Goal: Information Seeking & Learning: Learn about a topic

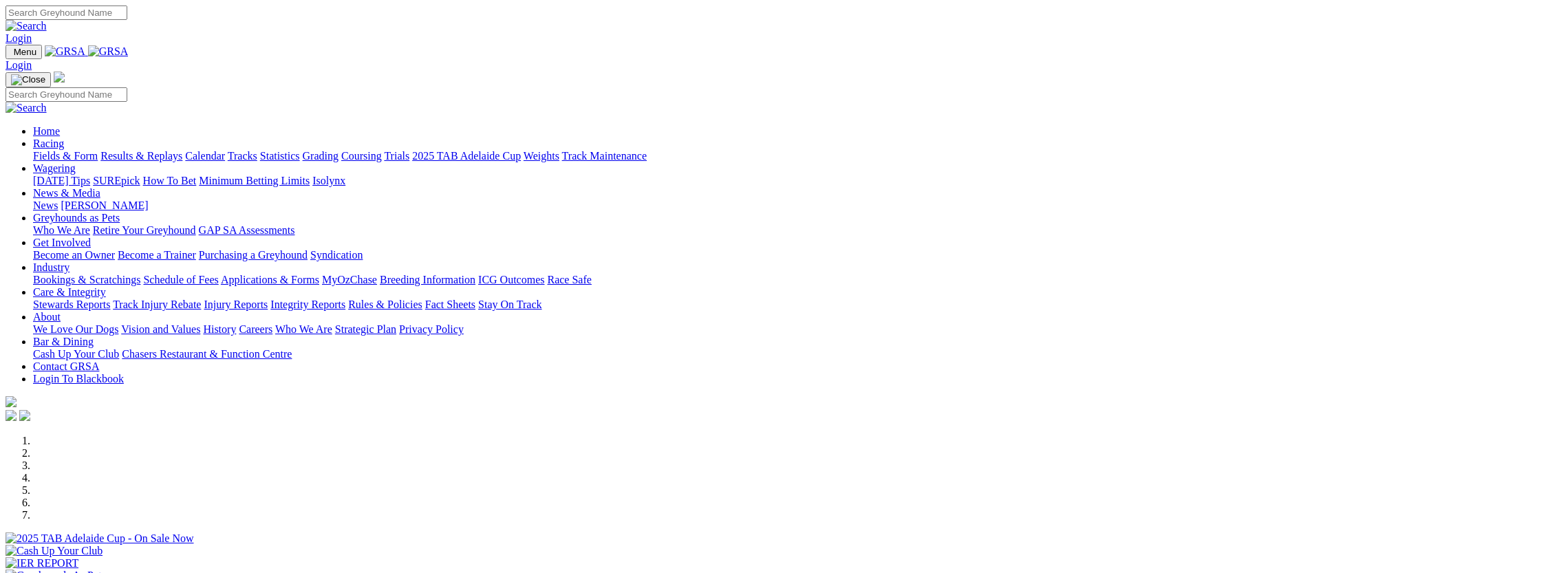
scroll to position [321, 0]
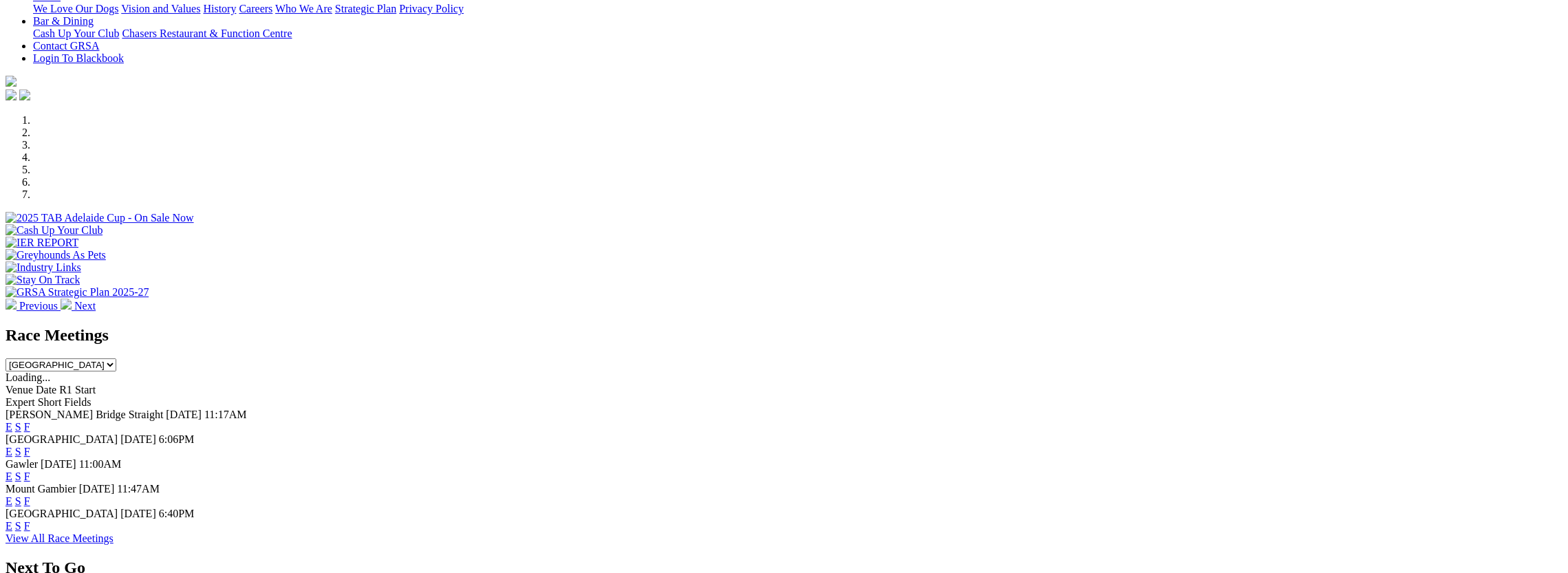
click at [12, 520] on link "E" at bounding box center [9, 526] width 7 height 12
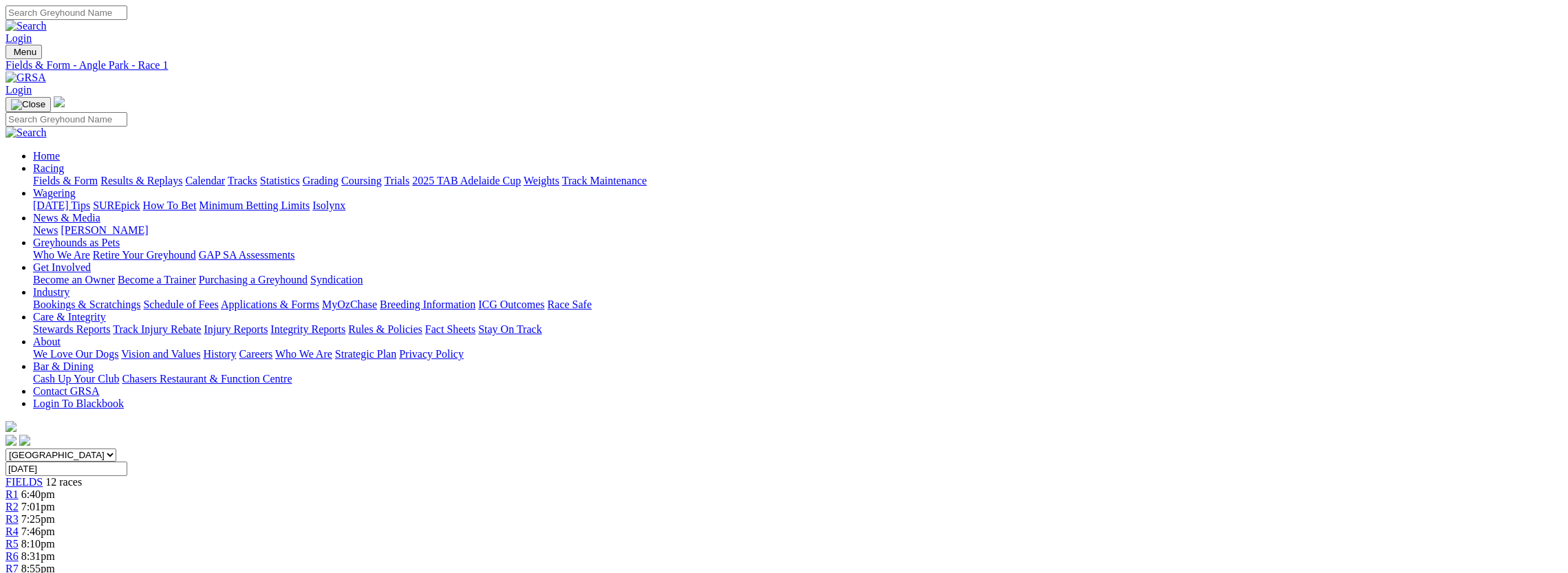
click at [528, 501] on div "R2 7:01pm" at bounding box center [784, 507] width 1557 height 12
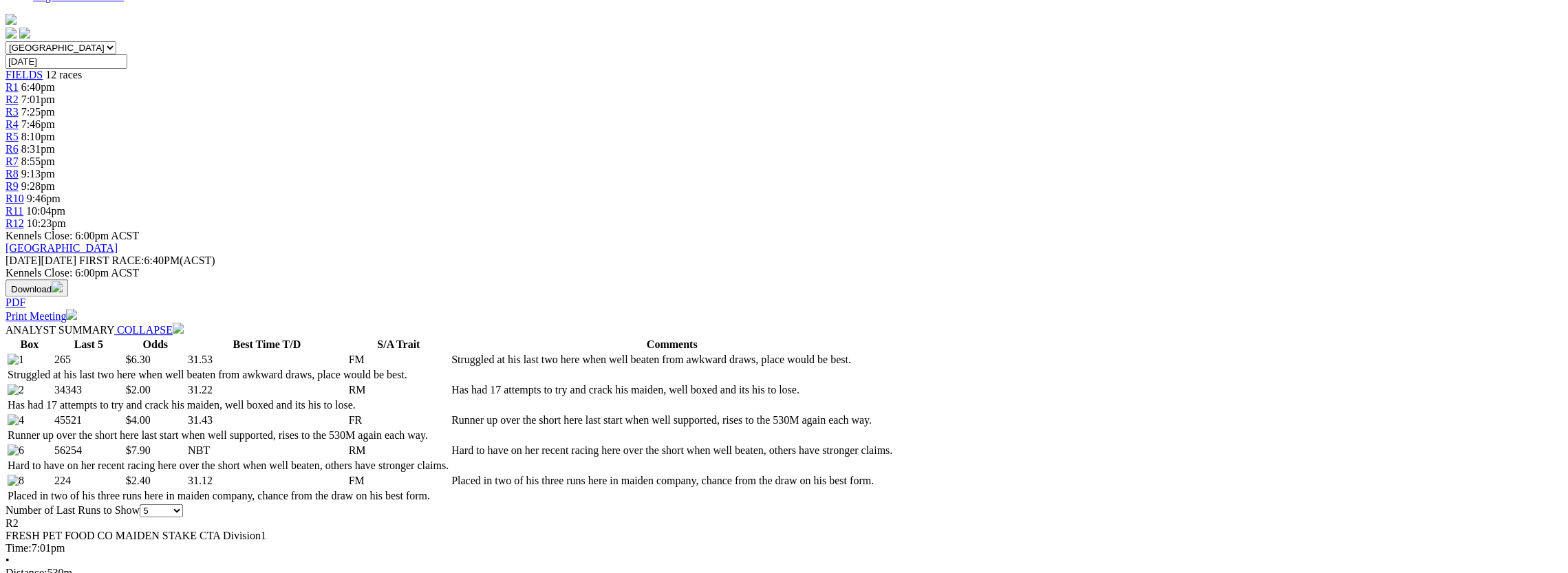
scroll to position [458, 0]
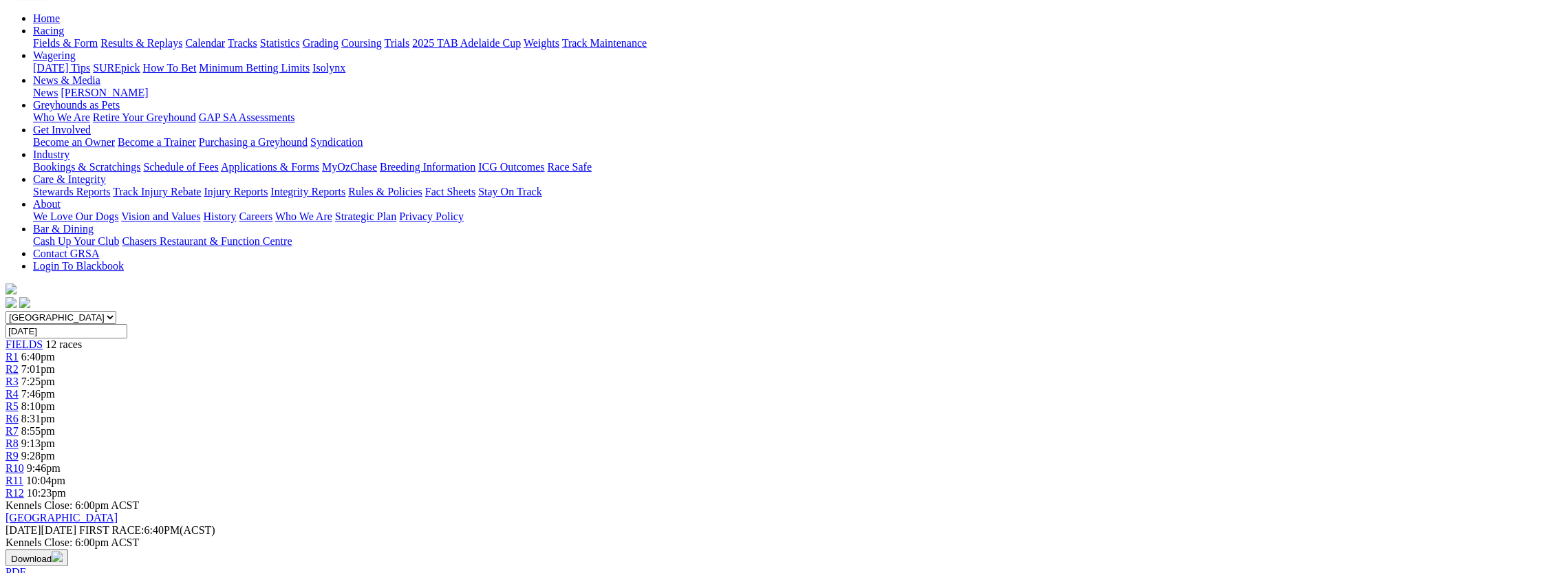
scroll to position [0, 0]
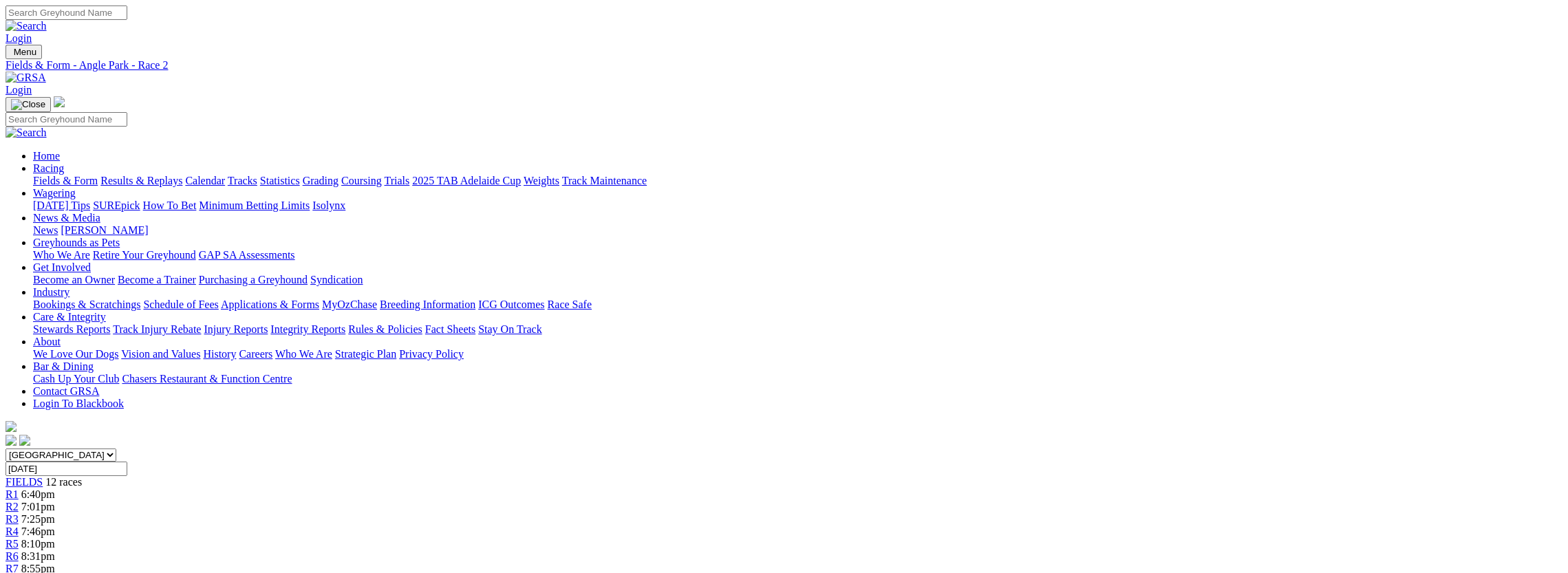
click at [19, 513] on link "R3" at bounding box center [12, 519] width 13 height 12
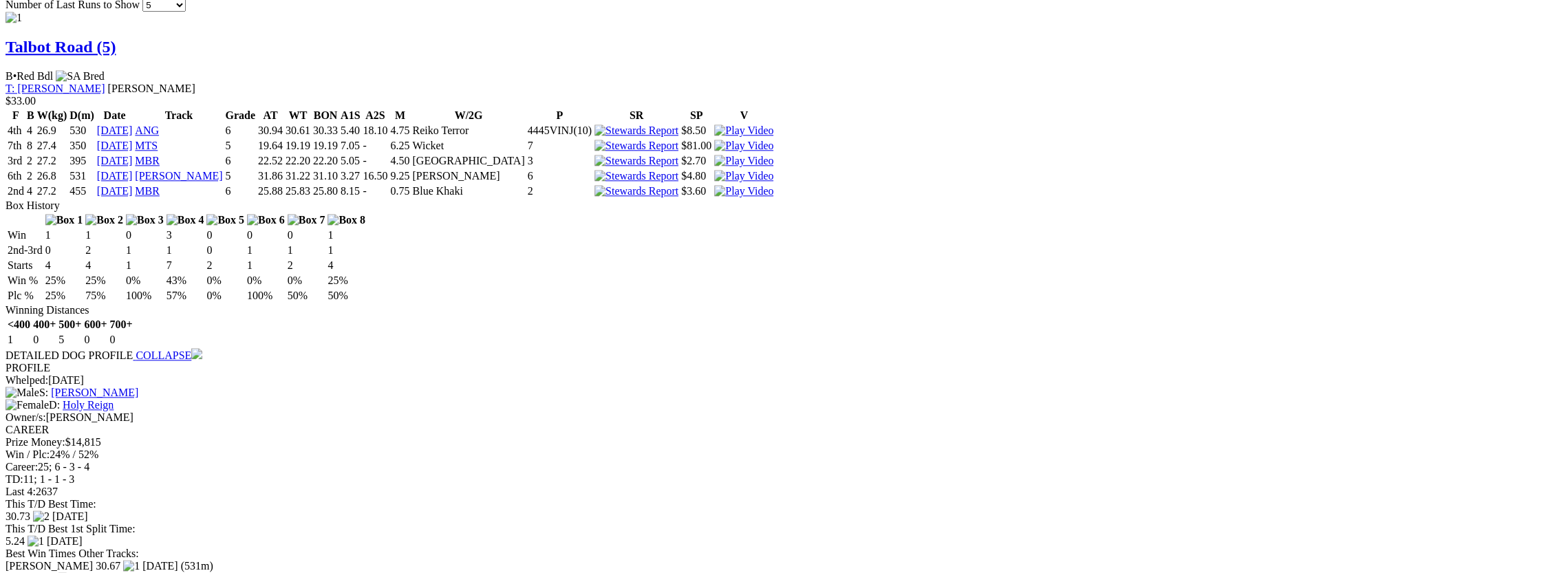
scroll to position [1330, 0]
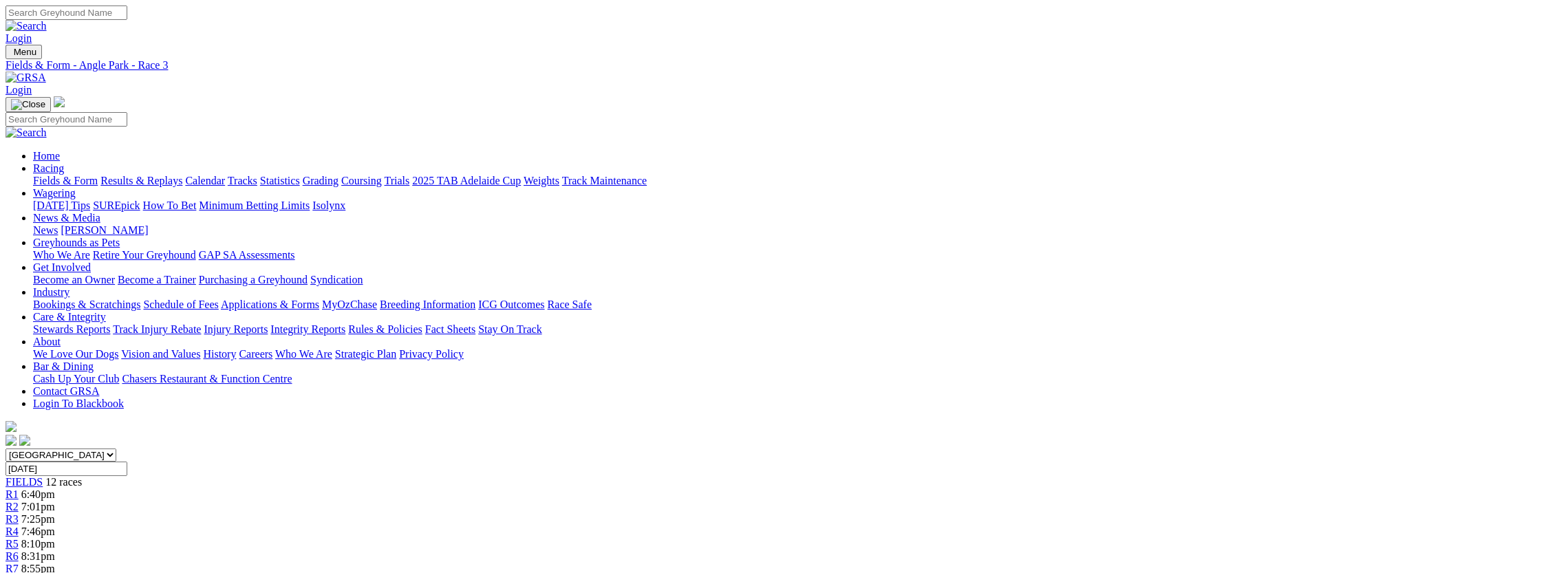
scroll to position [0, 0]
click at [19, 526] on span "R4" at bounding box center [12, 532] width 13 height 12
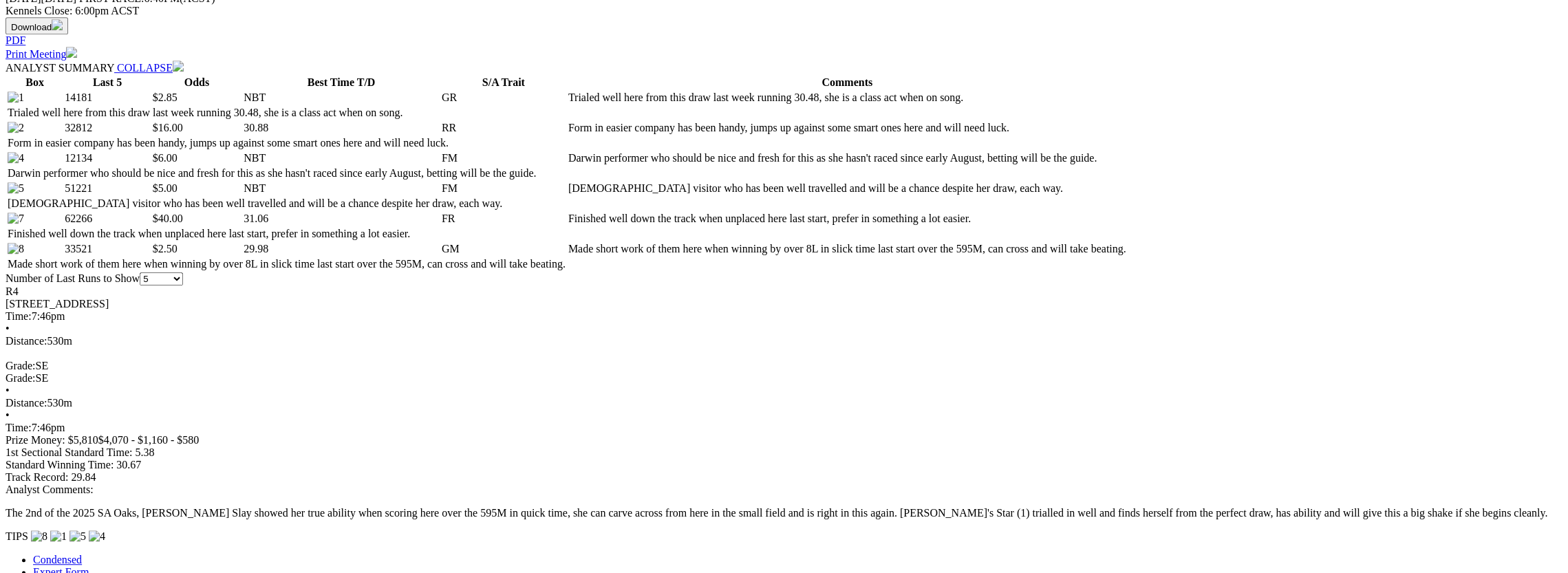
scroll to position [642, 0]
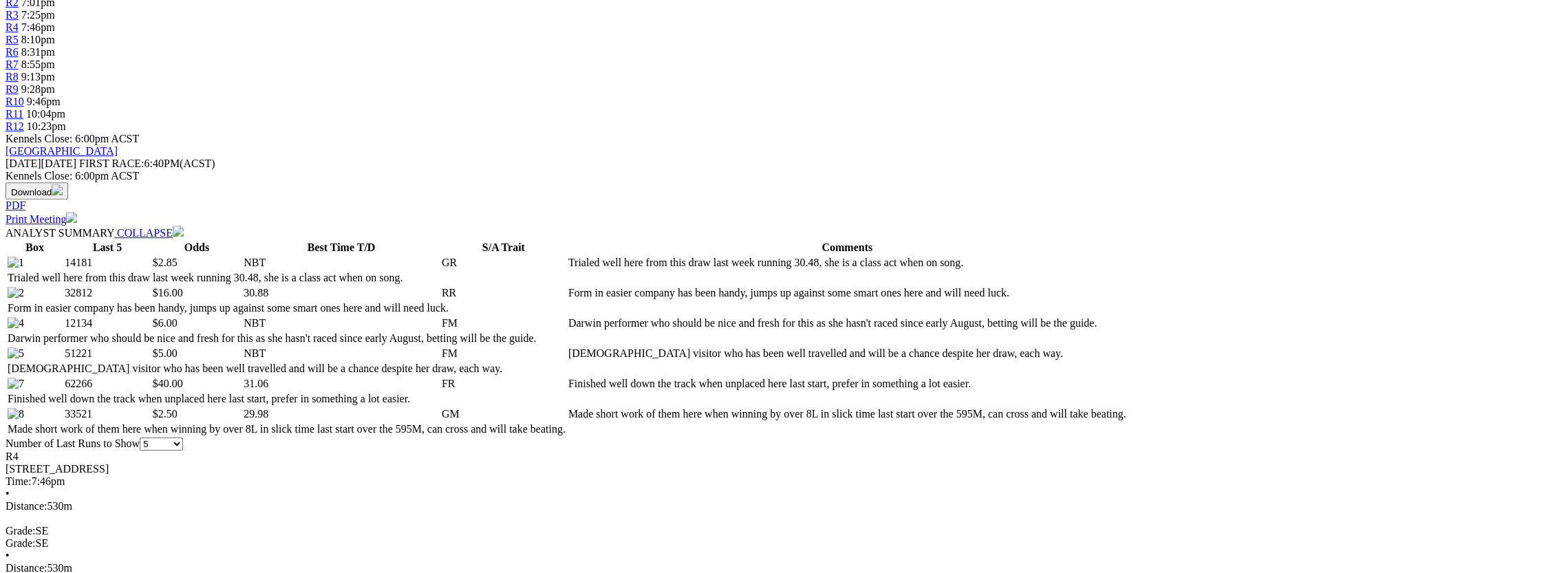
scroll to position [550, 0]
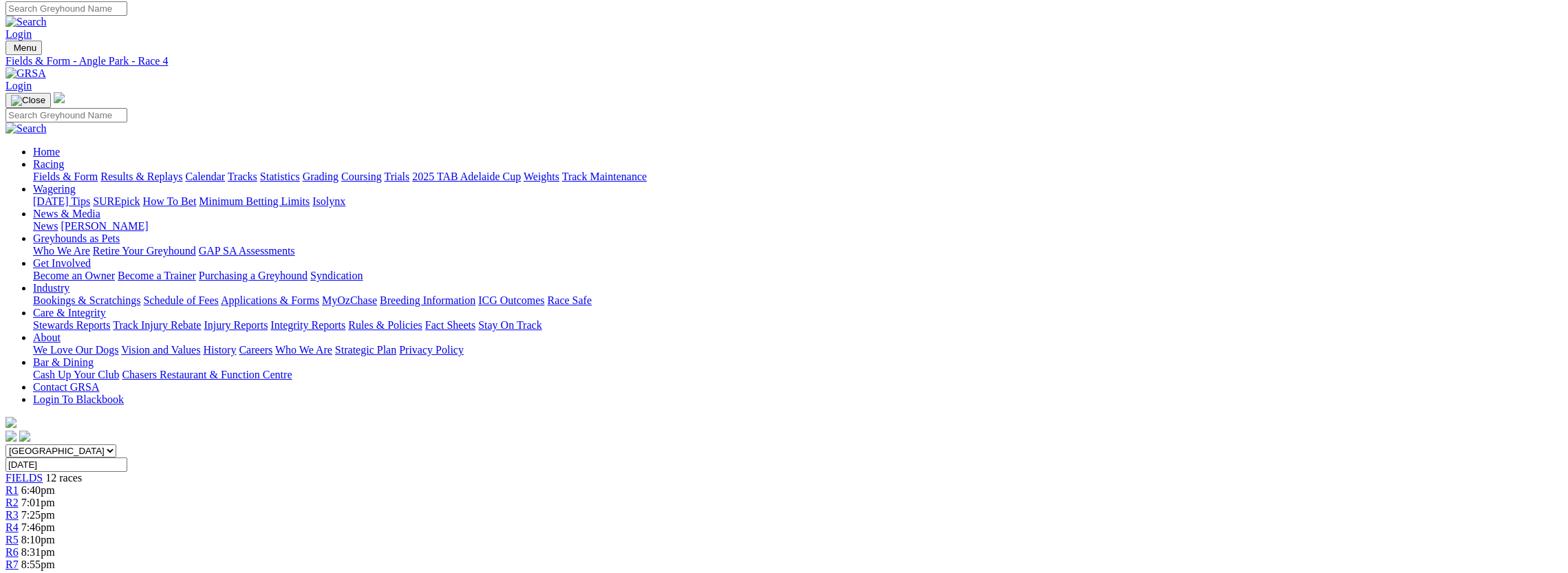
scroll to position [0, 0]
